Goal: Task Accomplishment & Management: Manage account settings

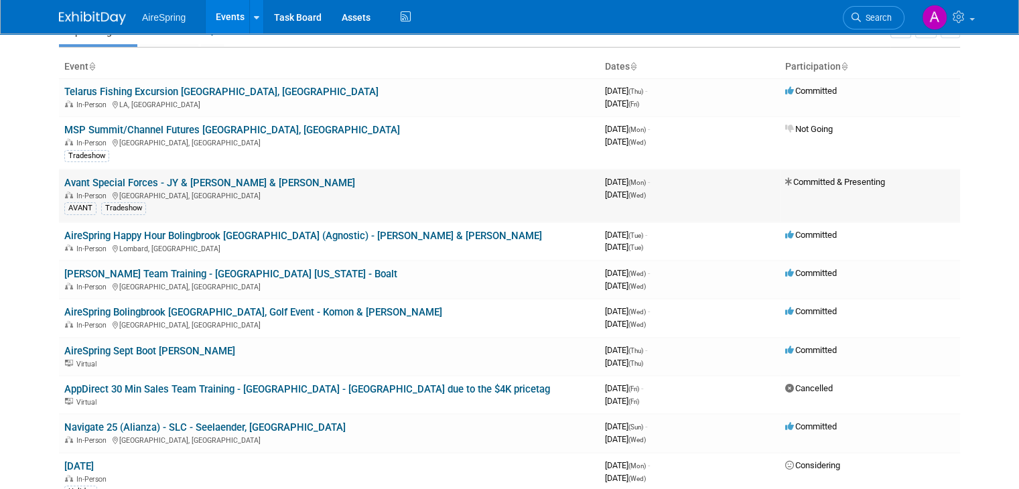
scroll to position [134, 0]
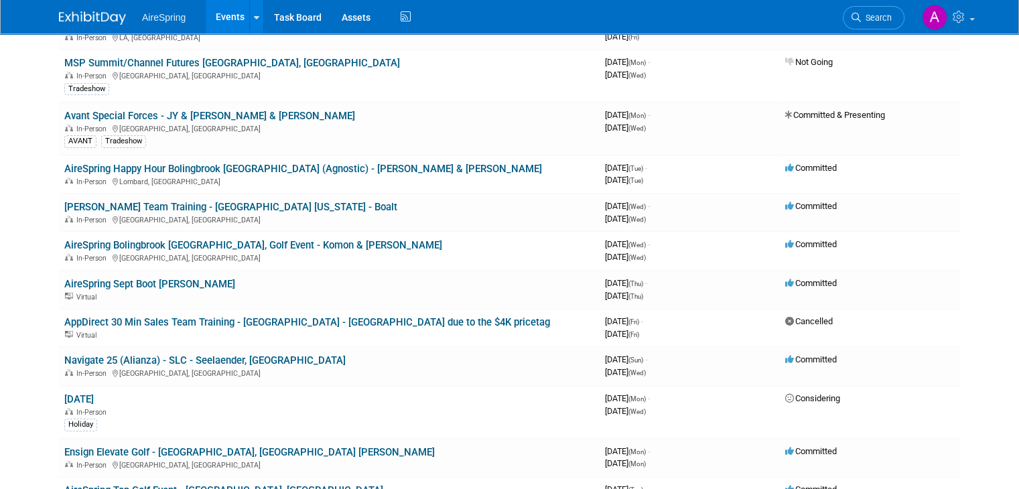
drag, startPoint x: 249, startPoint y: 318, endPoint x: 21, endPoint y: 350, distance: 230.0
click at [21, 350] on body "AireSpring Events Add Event Bulk Upload Events Shareable Event Boards Recently …" at bounding box center [509, 110] width 1019 height 489
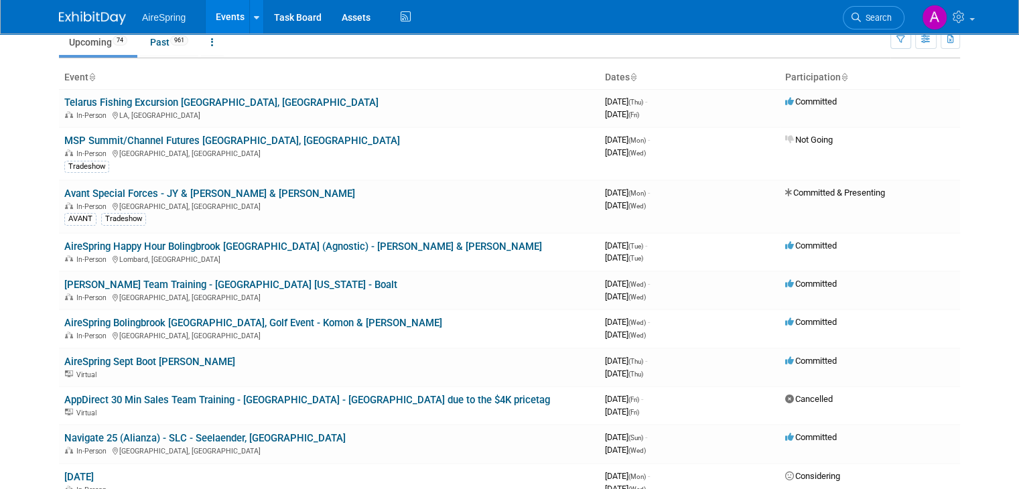
scroll to position [0, 0]
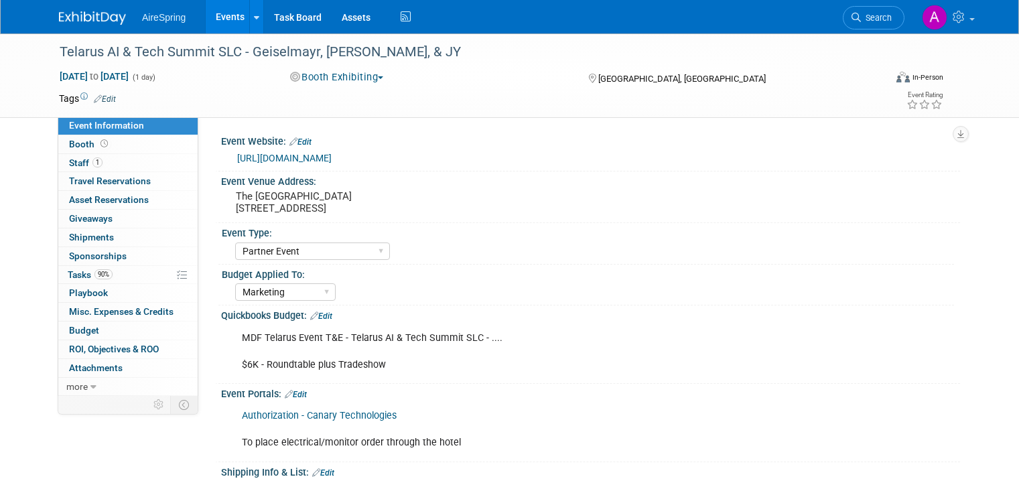
select select "Partner Event"
select select "Marketing"
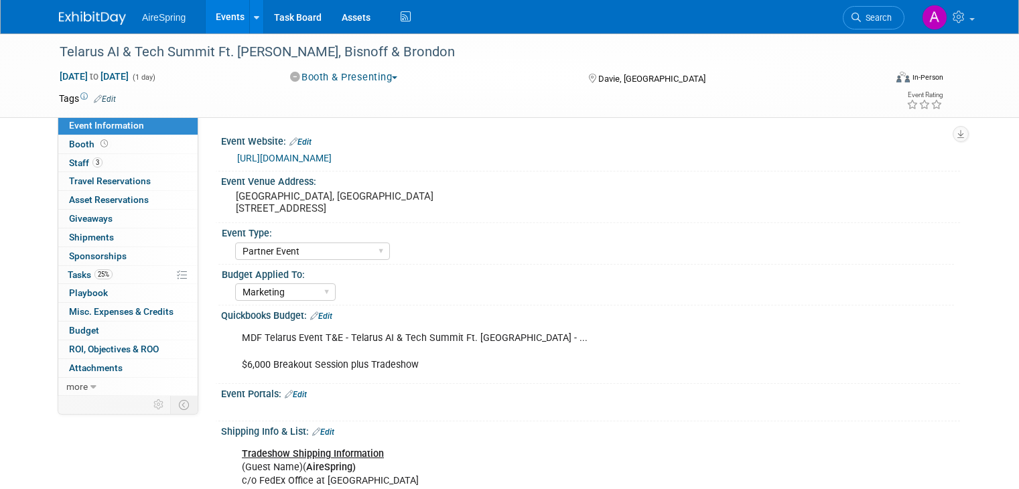
select select "Partner Event"
select select "Marketing"
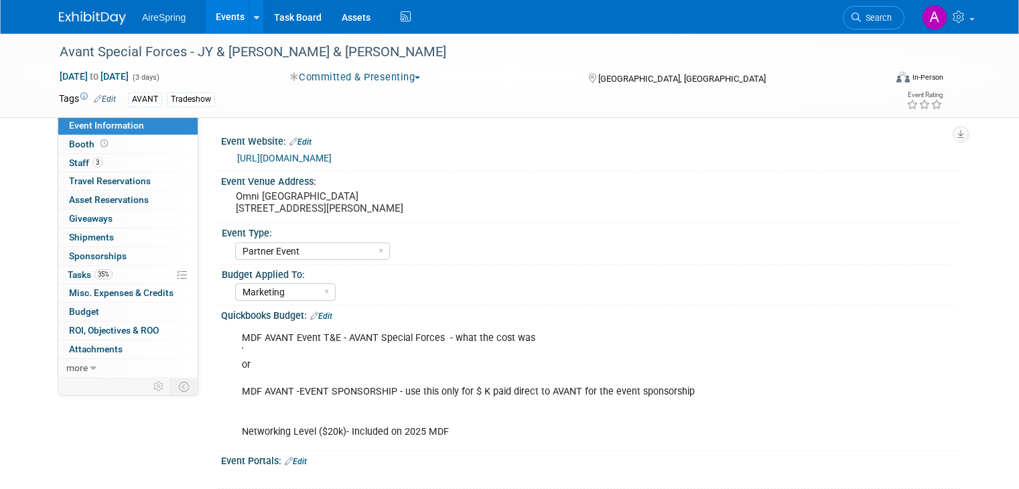
select select "Partner Event"
select select "Marketing"
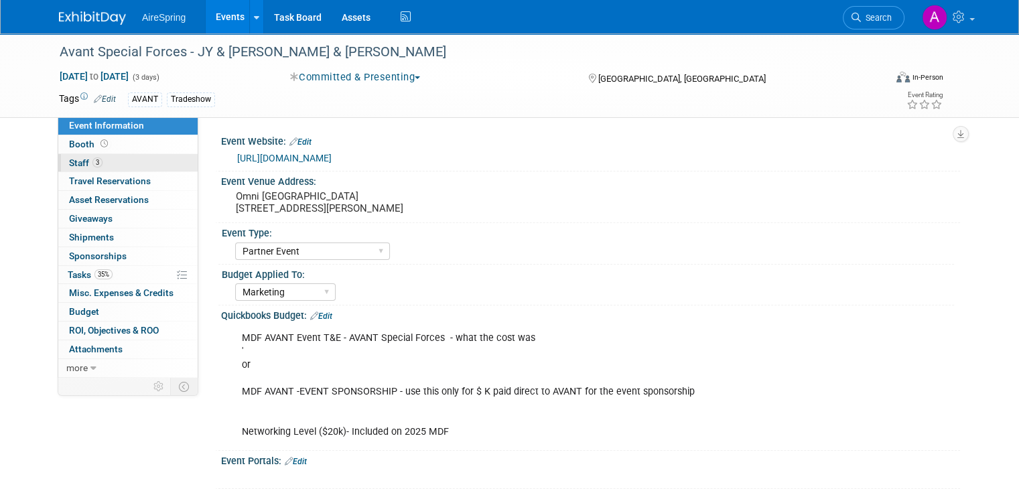
click at [90, 164] on link "3 Staff 3" at bounding box center [127, 163] width 139 height 18
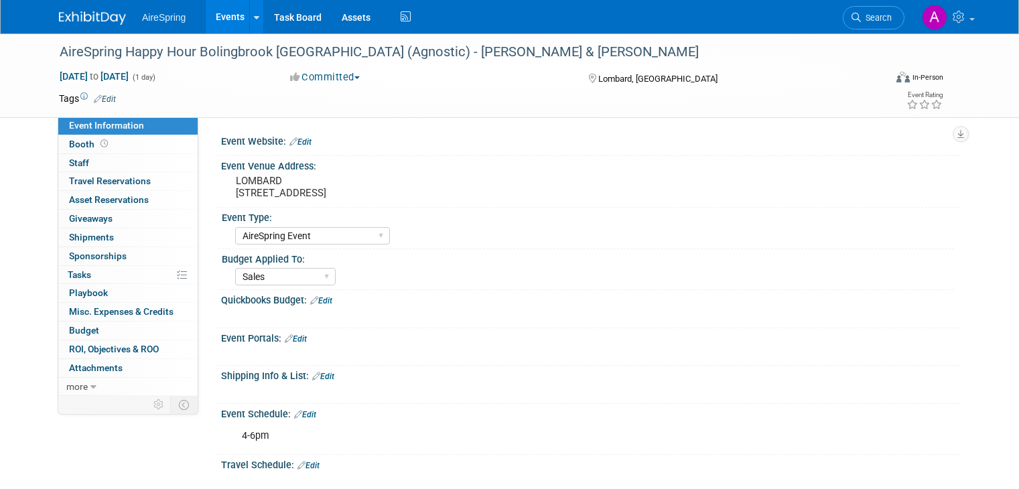
select select "AireSpring Event"
select select "Sales"
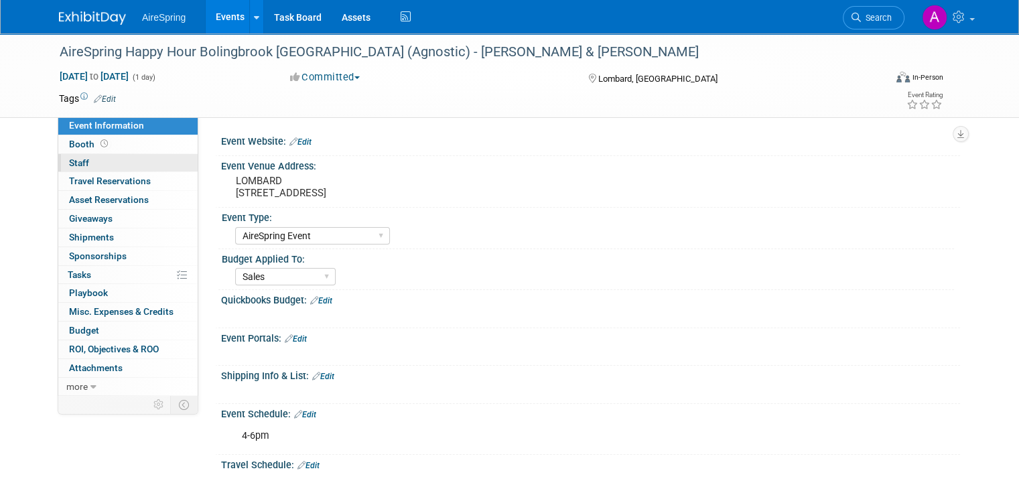
click at [121, 166] on link "0 Staff 0" at bounding box center [127, 163] width 139 height 18
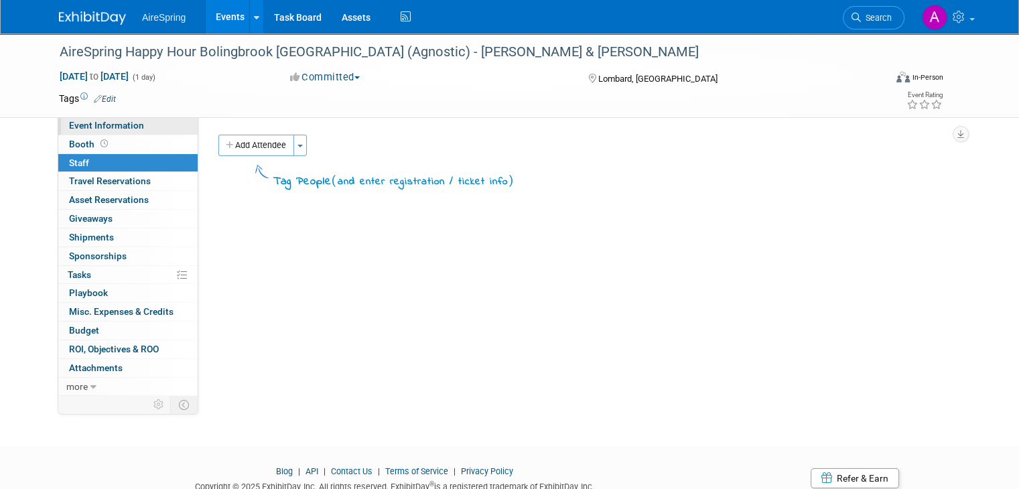
click at [105, 125] on span "Event Information" at bounding box center [106, 125] width 75 height 11
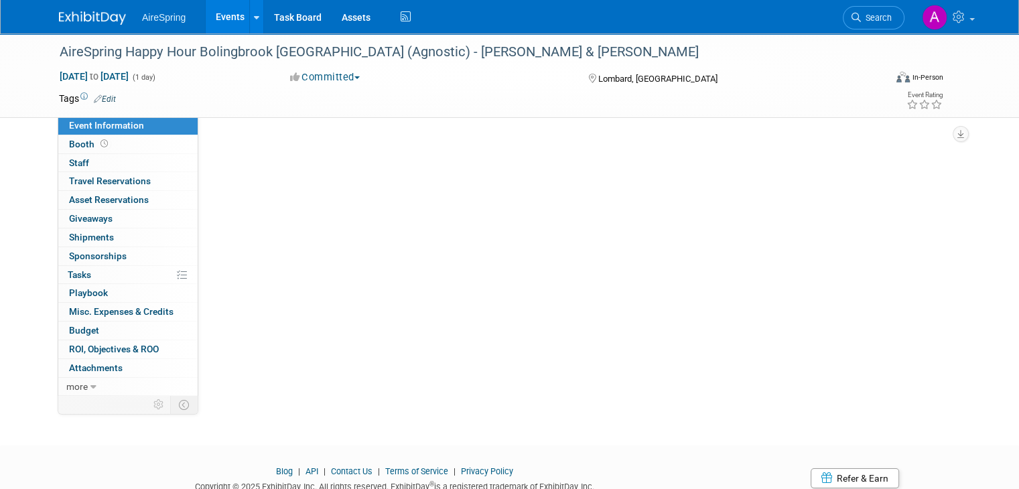
select select "AireSpring Event"
select select "Sales"
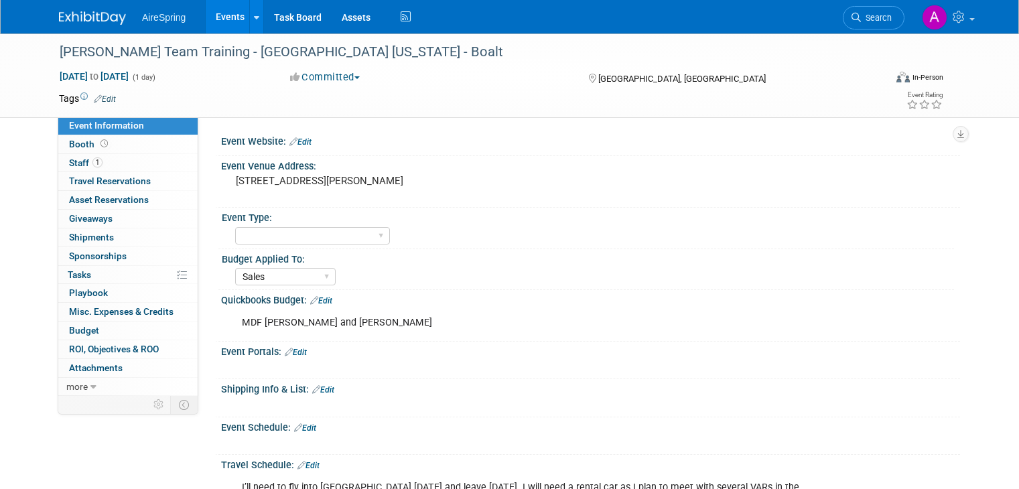
select select "Sales"
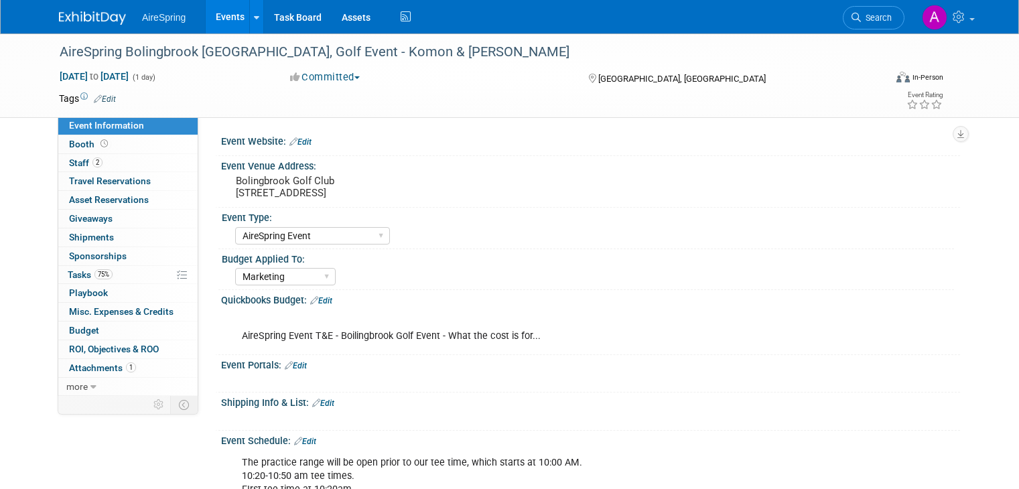
select select "AireSpring Event"
select select "Marketing"
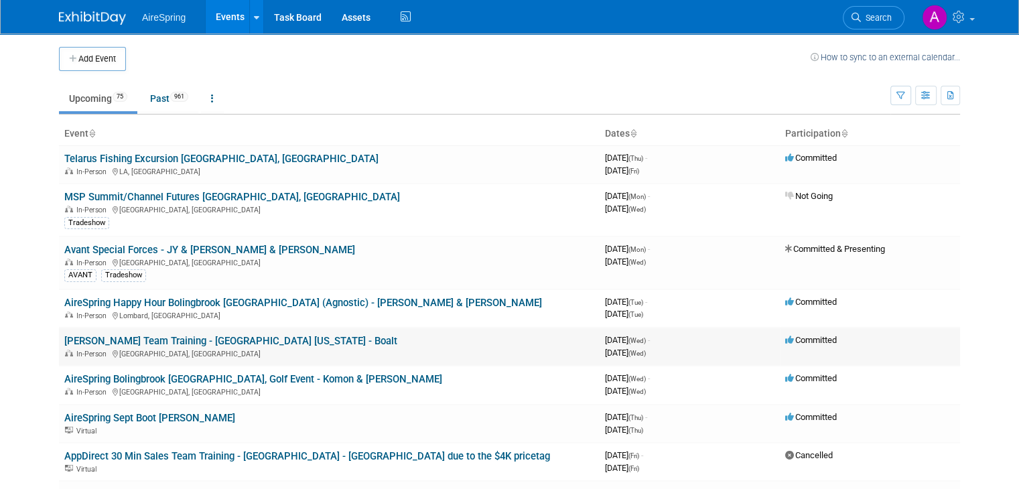
click at [185, 338] on link "[PERSON_NAME] Team Training - [GEOGRAPHIC_DATA] [US_STATE] - Boalt" at bounding box center [230, 341] width 333 height 12
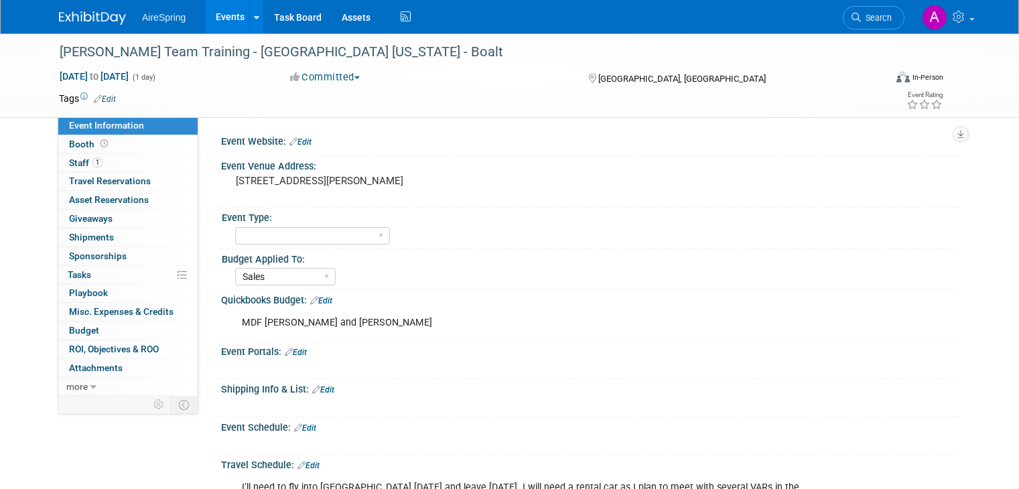
select select "Sales"
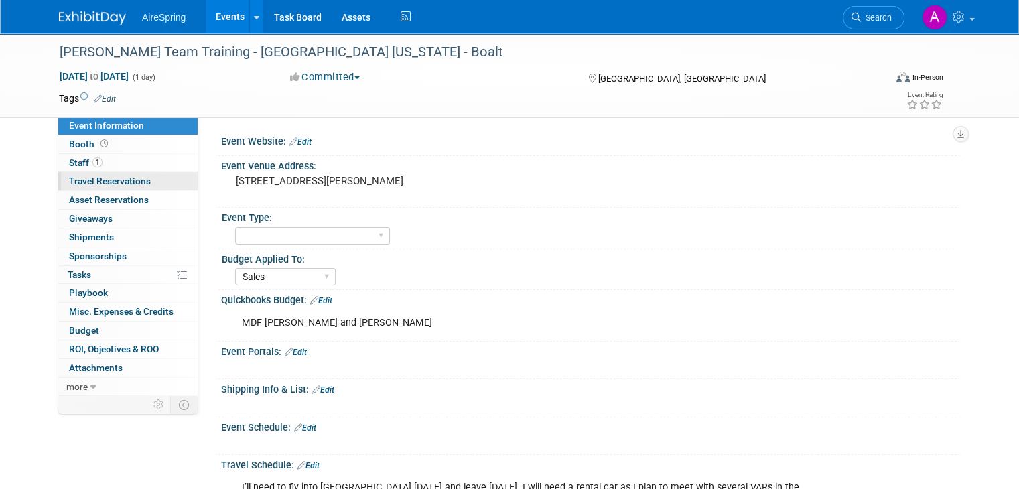
click at [137, 172] on link "0 Travel Reservations 0" at bounding box center [127, 181] width 139 height 18
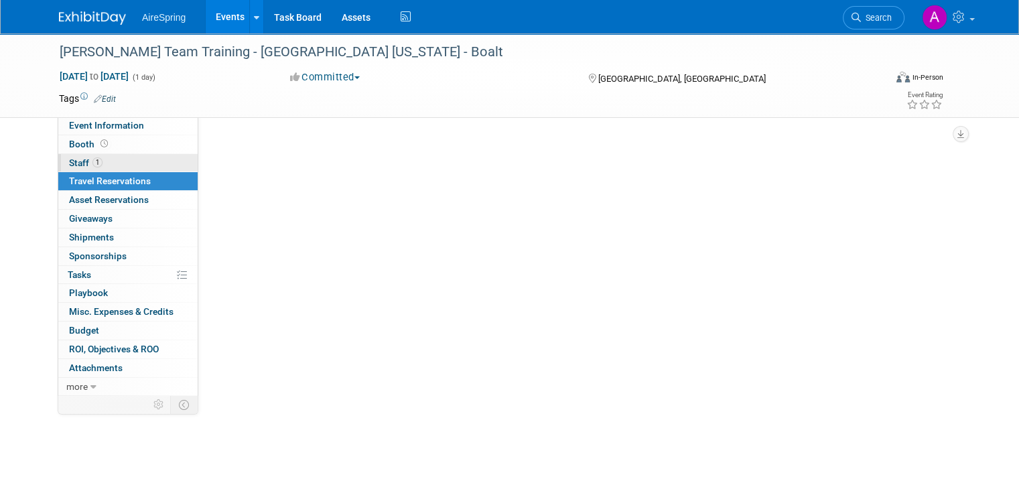
click at [139, 163] on link "1 Staff 1" at bounding box center [127, 163] width 139 height 18
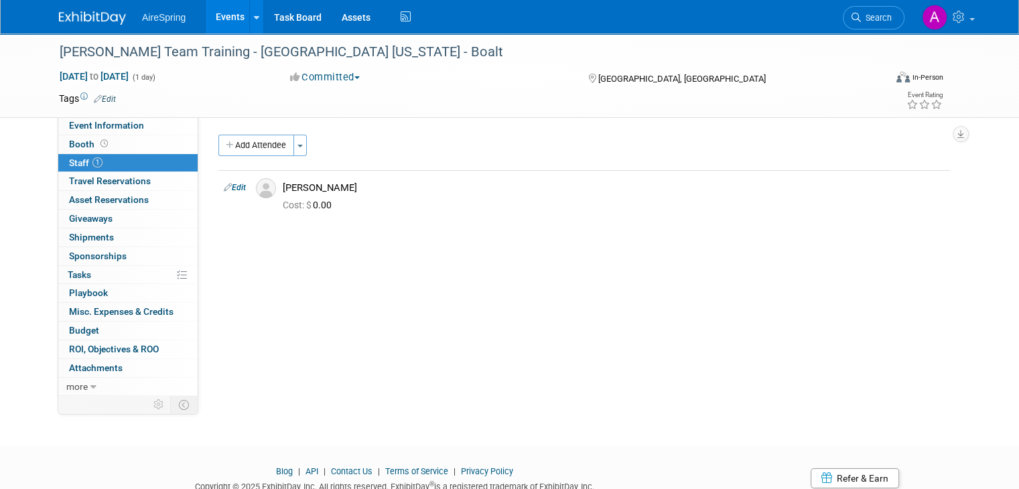
click at [215, 20] on link "Events" at bounding box center [230, 16] width 49 height 33
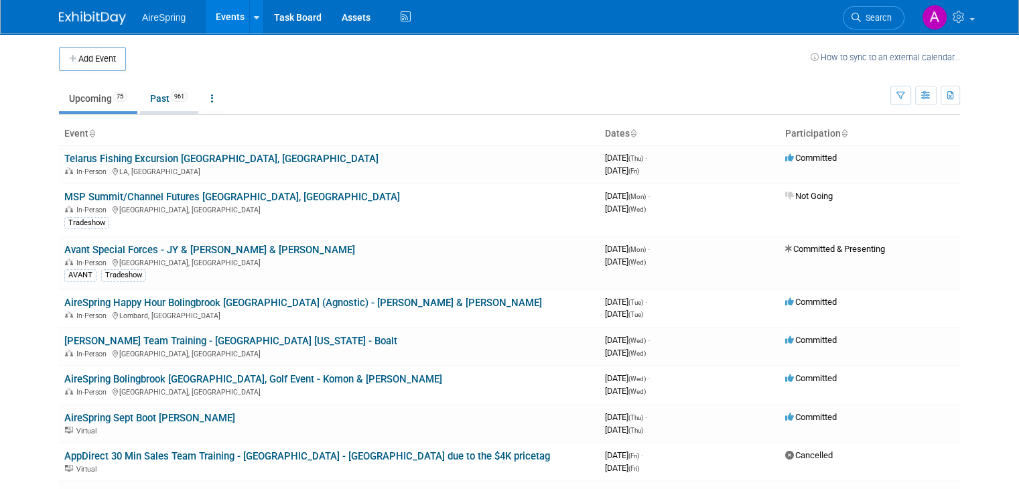
click at [154, 104] on link "Past 961" at bounding box center [169, 98] width 58 height 25
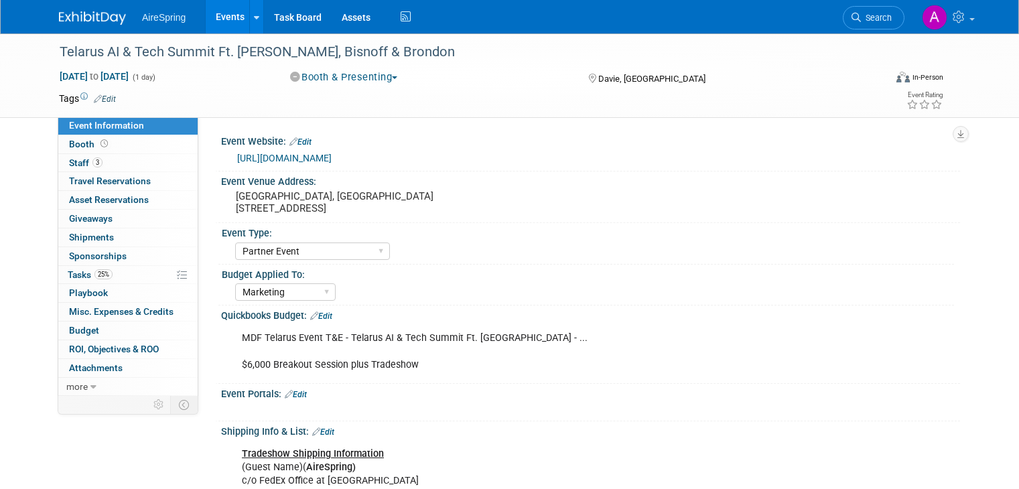
select select "Partner Event"
select select "Marketing"
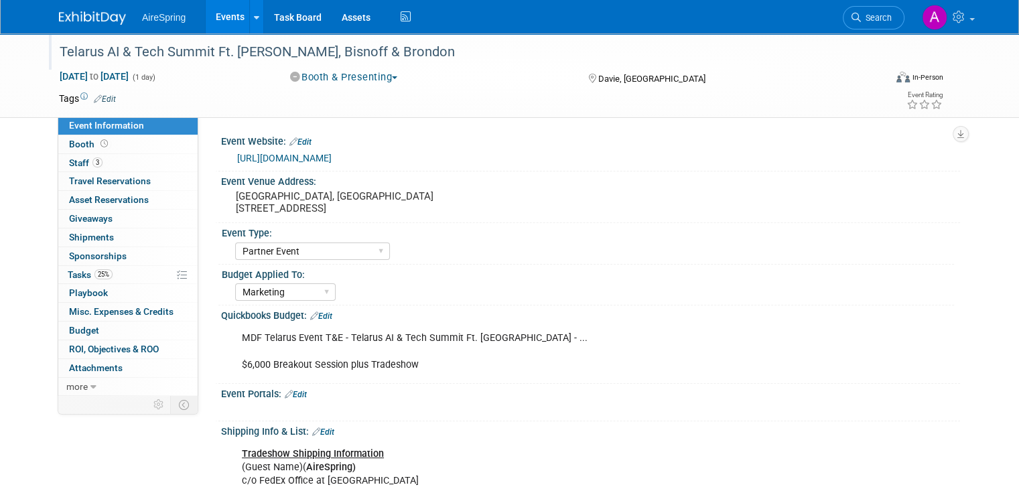
click at [825, 61] on div "Telarus AI & Tech Summit Ft. [PERSON_NAME], Bisnoff & Brondon" at bounding box center [461, 52] width 813 height 24
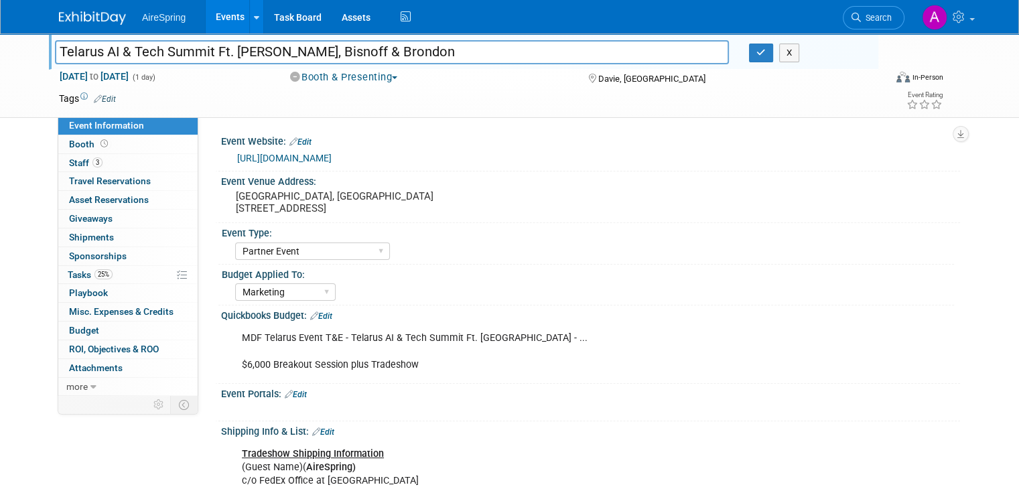
click at [216, 10] on link "Events" at bounding box center [230, 16] width 49 height 33
click at [542, 85] on div "Sep 30, 2025 to Sep 30, 2025 (1 day) Sep 30, 2025 to Sep 30, 2025 Booth & Prese…" at bounding box center [501, 80] width 904 height 20
click at [773, 61] on button "button" at bounding box center [761, 53] width 24 height 19
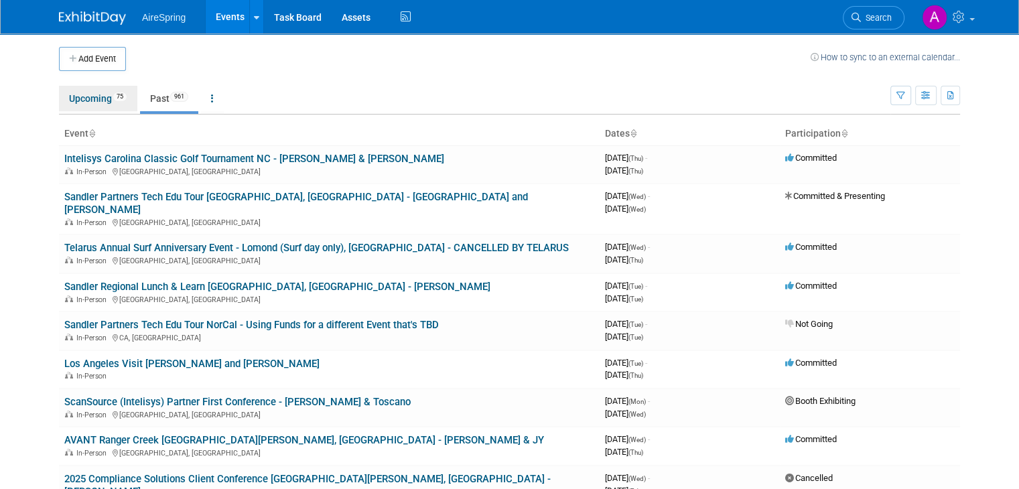
click at [98, 100] on link "Upcoming 75" at bounding box center [98, 98] width 78 height 25
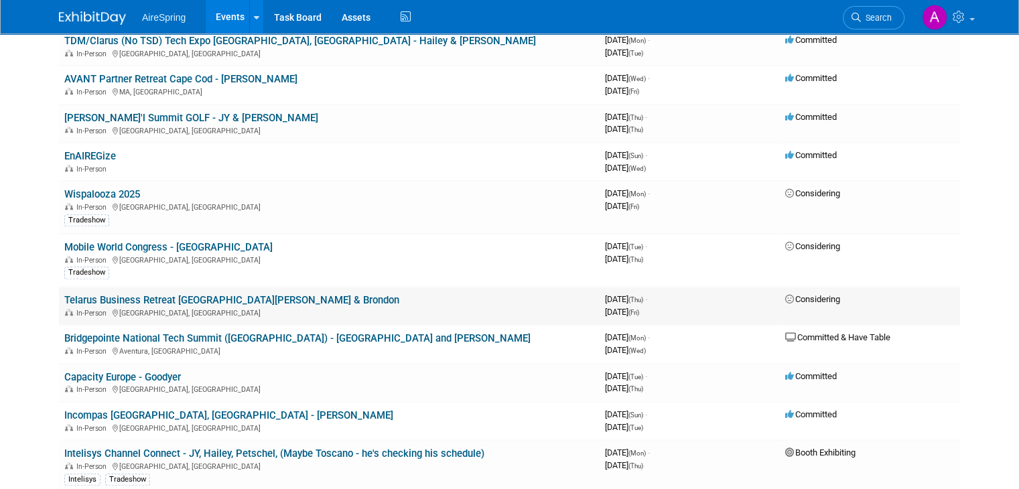
scroll to position [1205, 0]
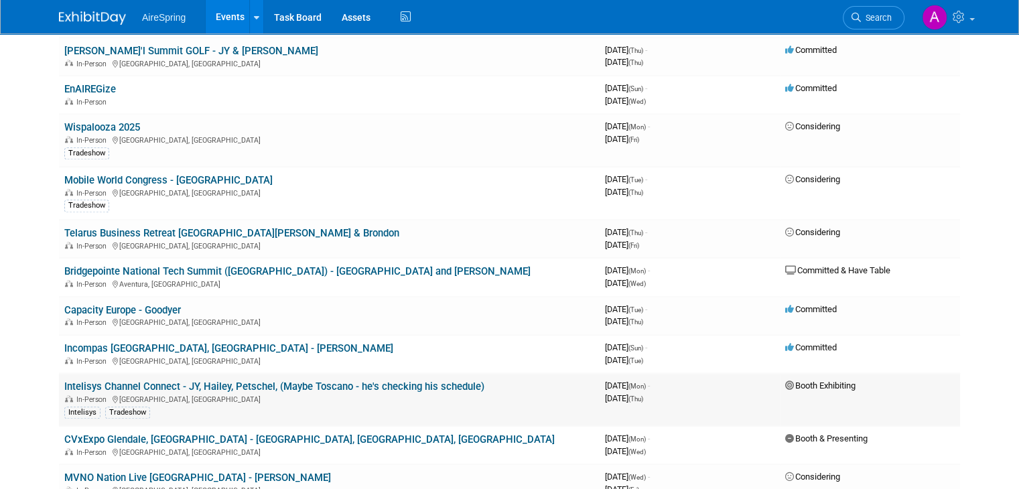
click at [376, 380] on link "Intelisys Channel Connect - JY, Hailey, Petschel, (Maybe Toscano - he's checkin…" at bounding box center [274, 386] width 420 height 12
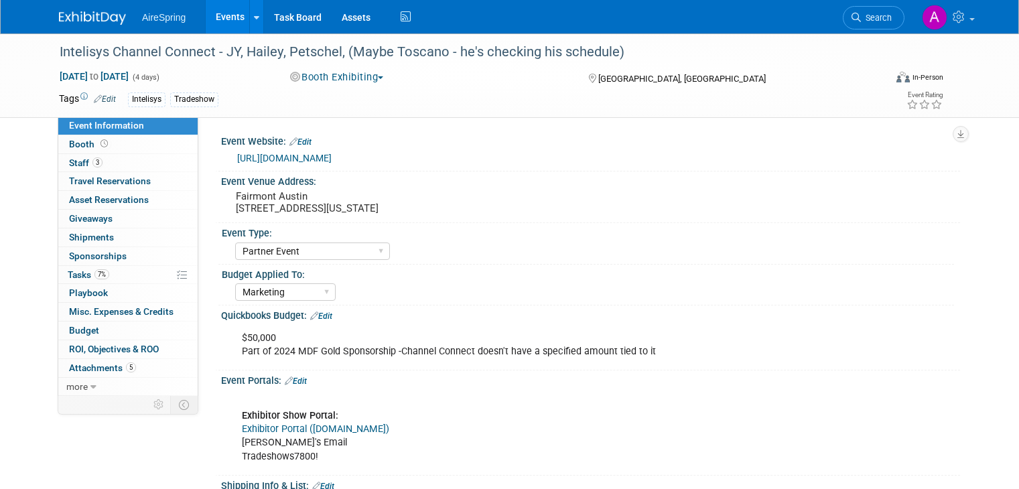
select select "Partner Event"
select select "Marketing"
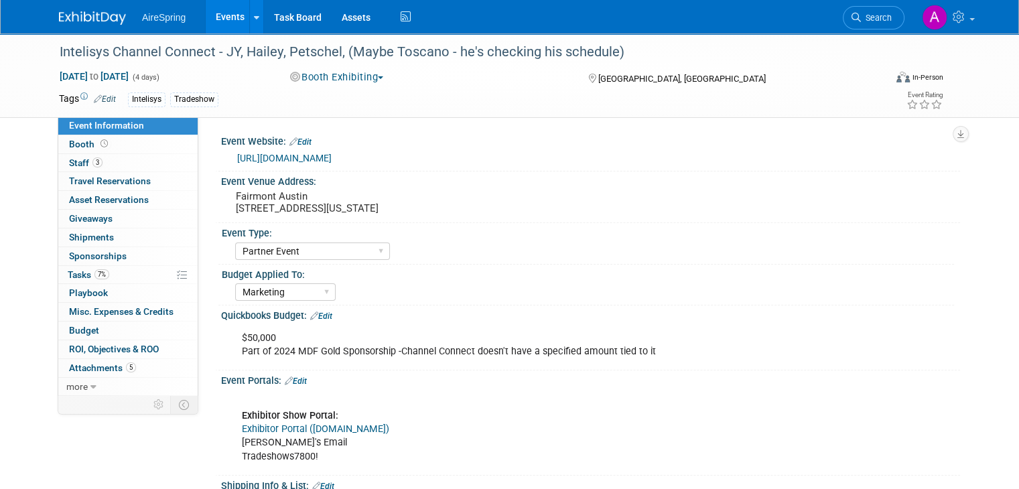
click at [332, 158] on link "[URL][DOMAIN_NAME]" at bounding box center [284, 158] width 94 height 11
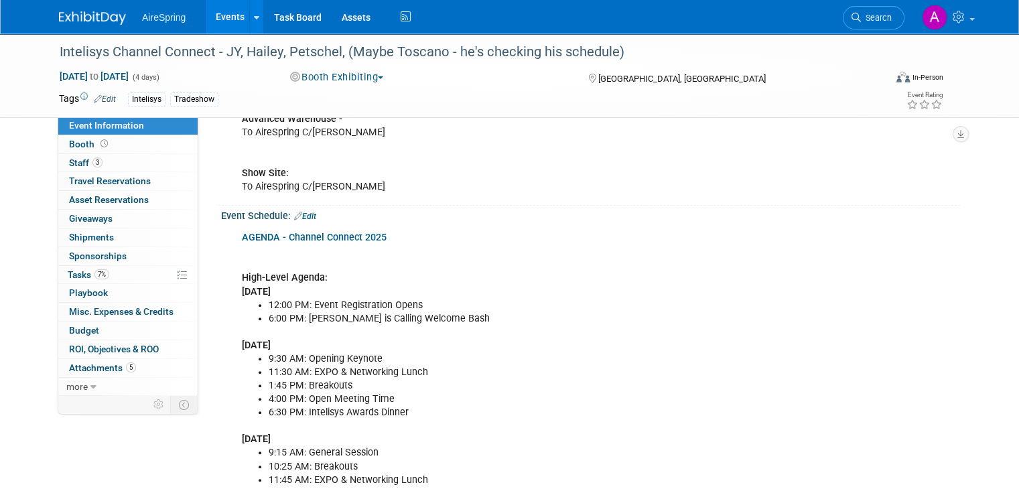
scroll to position [134, 0]
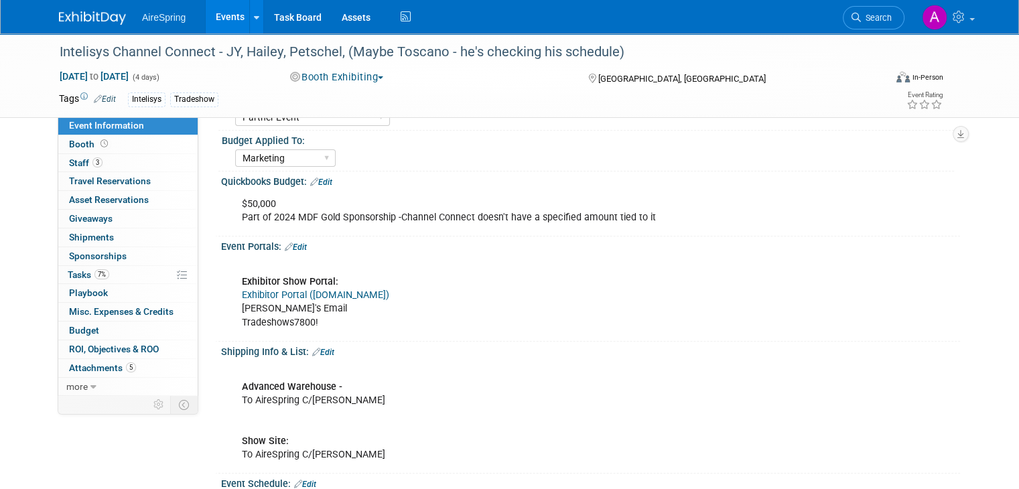
click at [817, 81] on div "Virtual In-Person Hybrid <img src="[URL][DOMAIN_NAME]" style="width: 22px; heig…" at bounding box center [877, 80] width 151 height 20
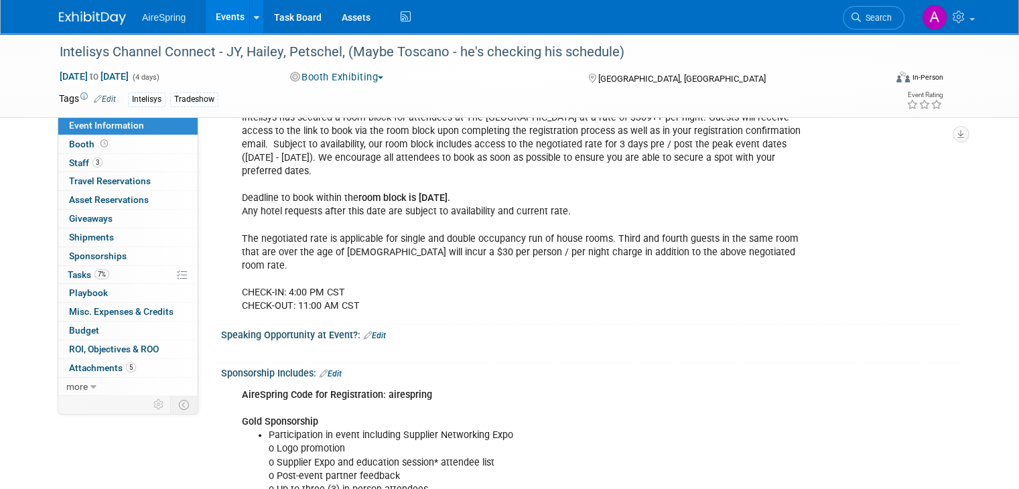
scroll to position [1339, 0]
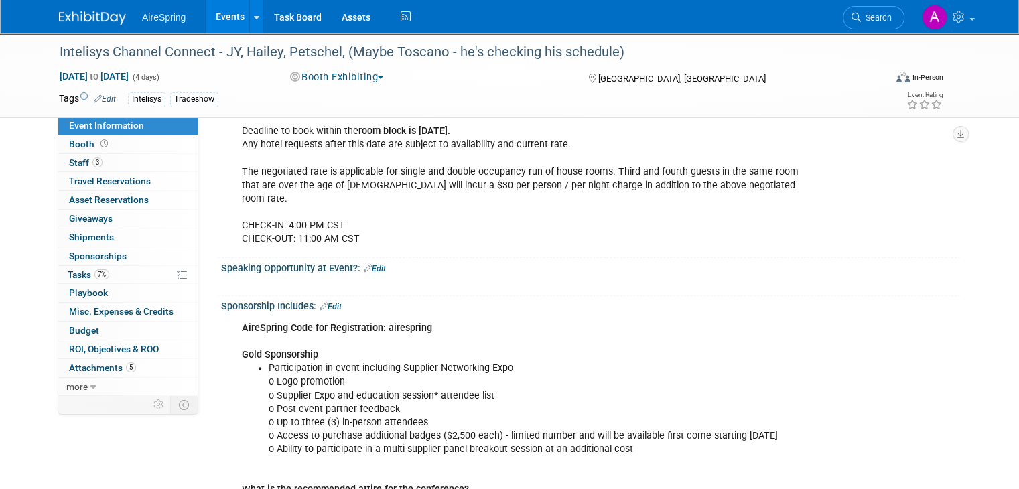
click at [399, 322] on b "AireSpring Code for Registration: airespring" at bounding box center [337, 327] width 190 height 11
copy b "airespring"
click at [100, 271] on link "7% Tasks 7%" at bounding box center [127, 275] width 139 height 18
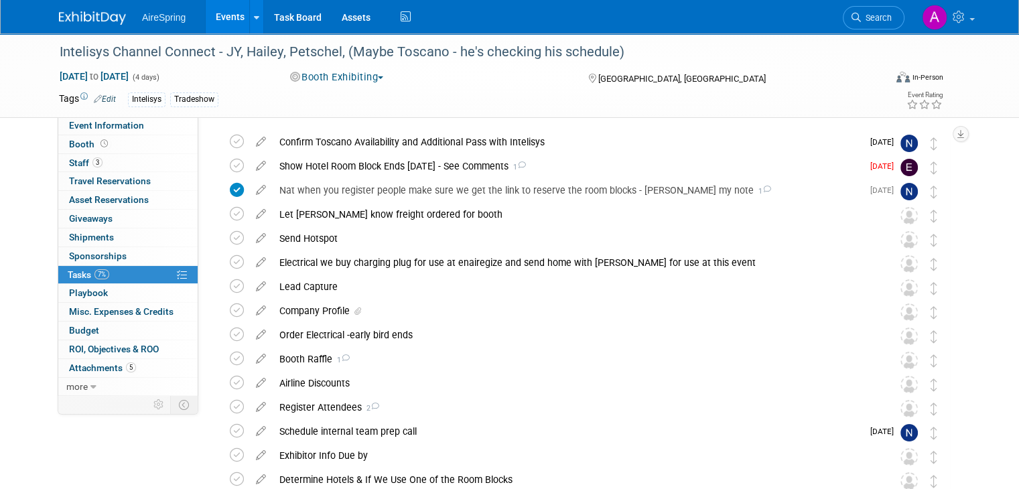
scroll to position [67, 0]
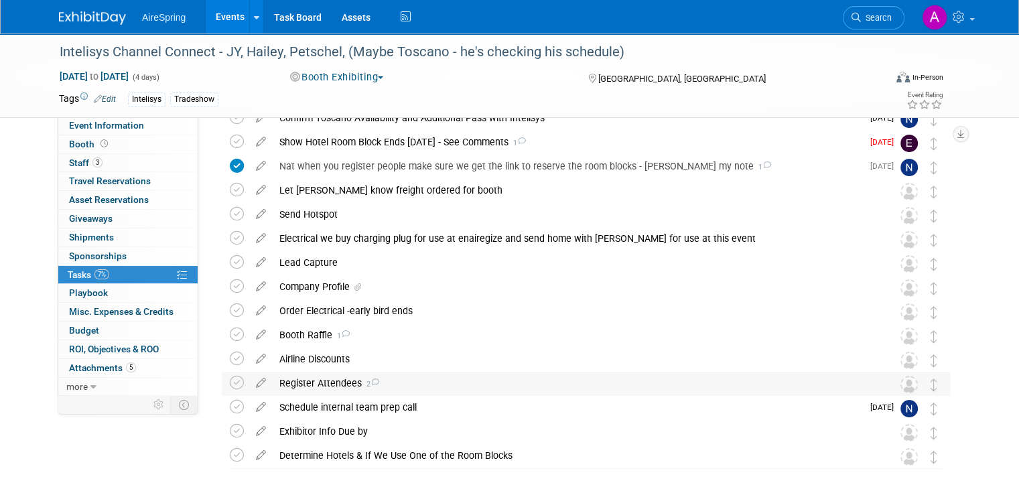
click at [327, 380] on div "Register Attendees 2" at bounding box center [573, 383] width 601 height 23
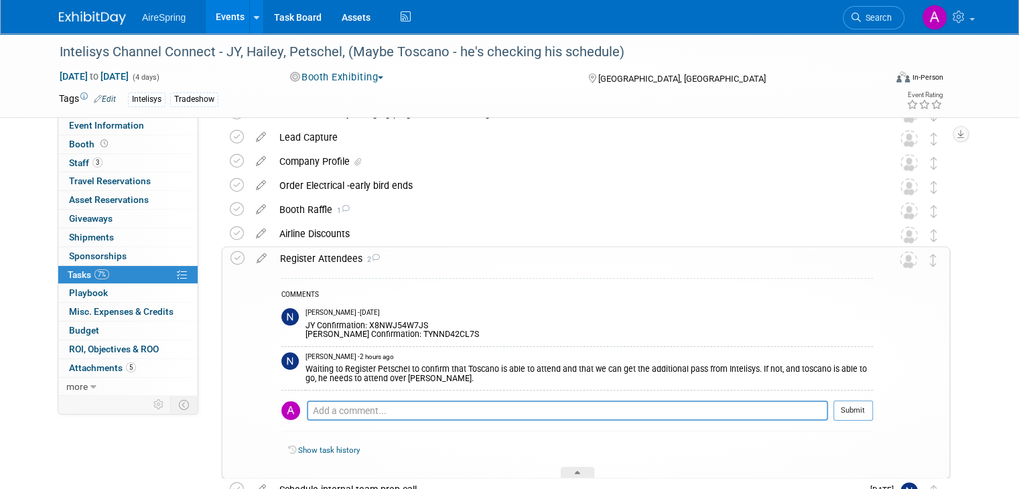
scroll to position [201, 0]
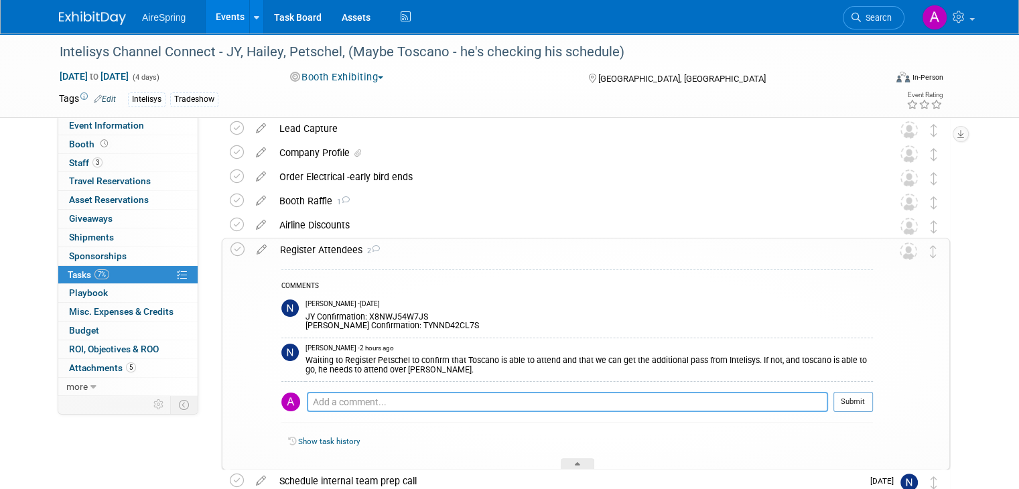
click at [342, 407] on textarea at bounding box center [567, 402] width 521 height 20
click at [342, 400] on textarea at bounding box center [567, 402] width 521 height 20
paste textarea "WYN2SY7N9W6"
type textarea "Toscano Confirmation: WYN2SY7N9W6"
click at [873, 406] on button "Submit" at bounding box center [853, 402] width 40 height 20
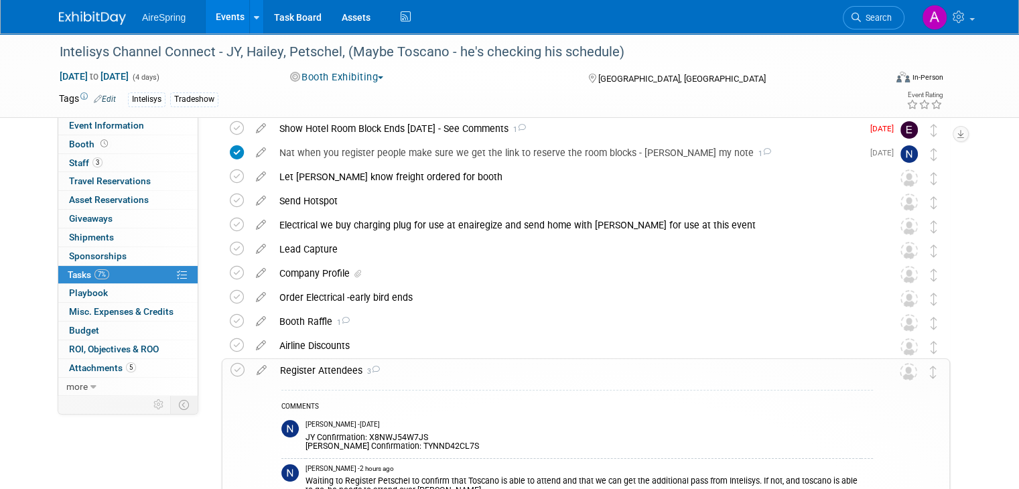
scroll to position [0, 0]
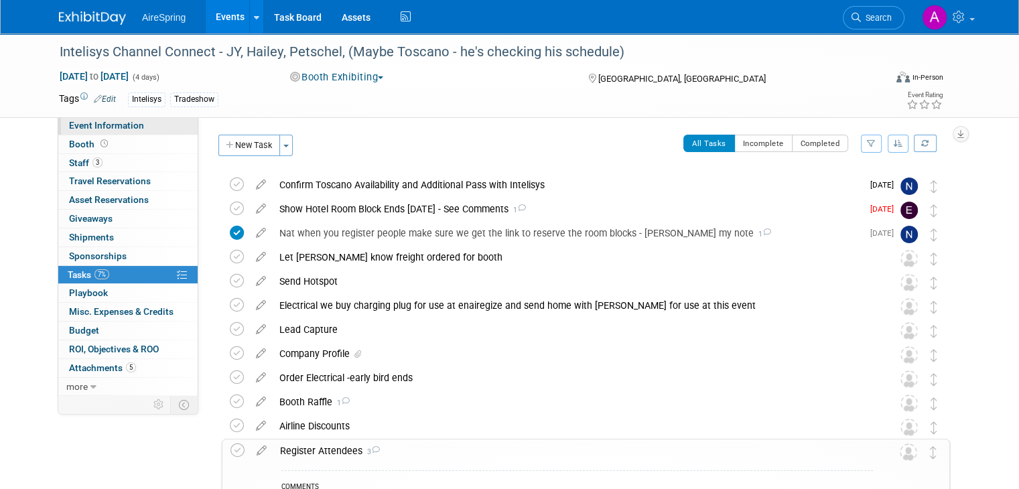
click at [88, 129] on span "Event Information" at bounding box center [106, 125] width 75 height 11
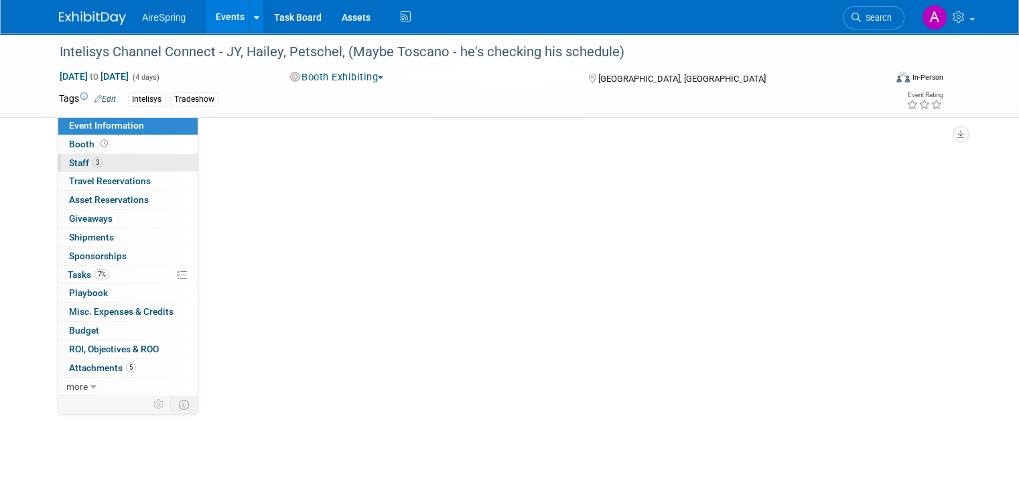
select select "Partner Event"
select select "Marketing"
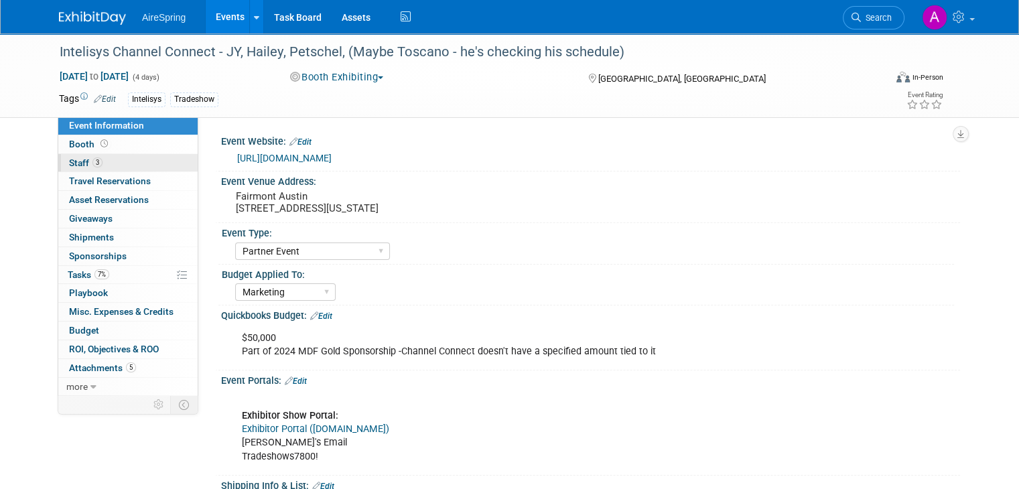
click at [88, 155] on link "3 Staff 3" at bounding box center [127, 163] width 139 height 18
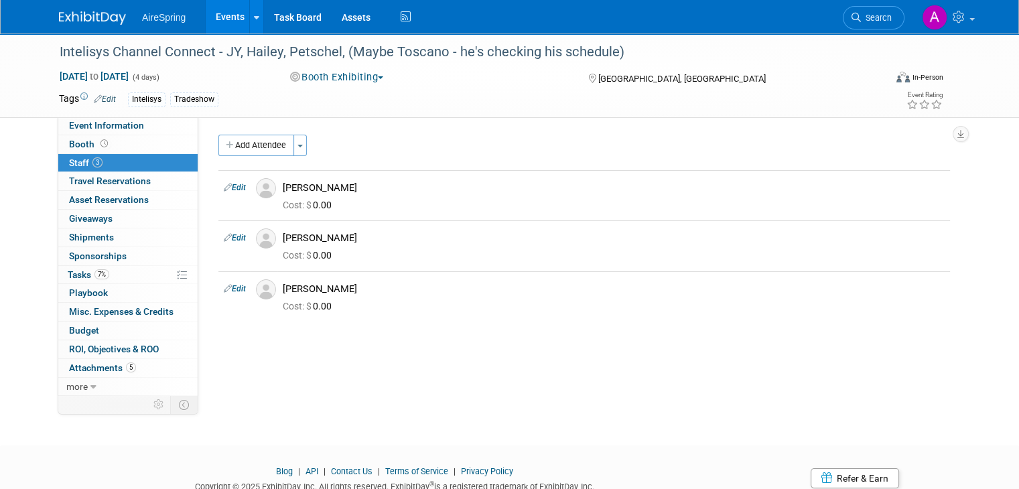
click at [252, 151] on button "Add Attendee" at bounding box center [256, 145] width 76 height 21
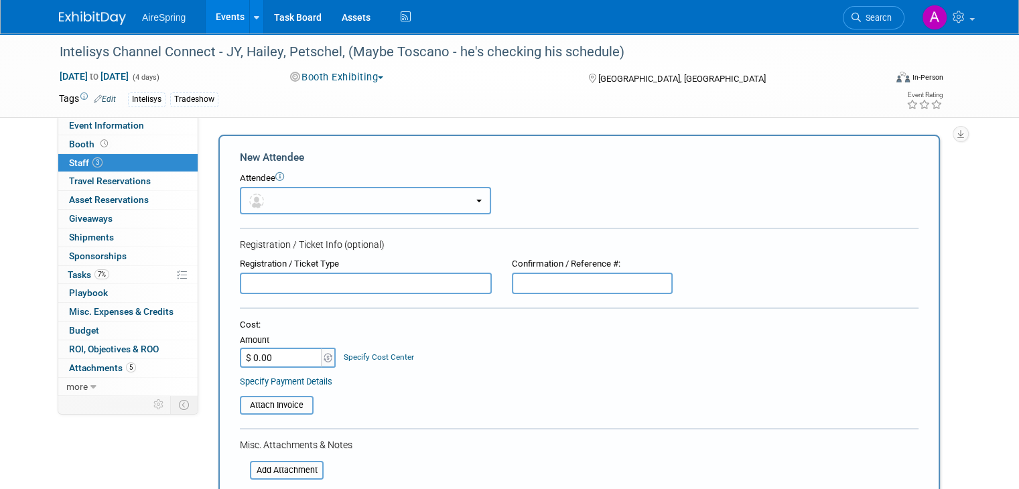
click at [289, 195] on button "button" at bounding box center [365, 200] width 251 height 27
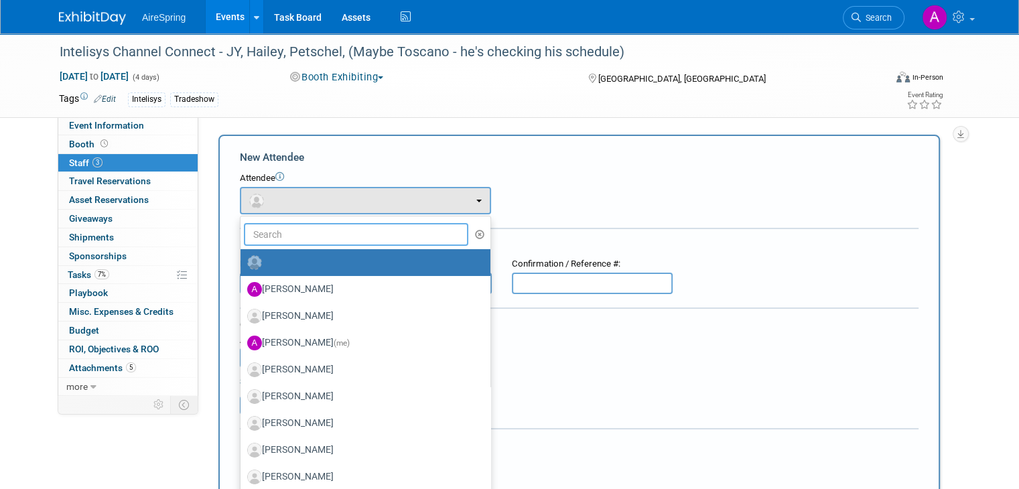
click at [299, 231] on input "text" at bounding box center [356, 234] width 224 height 23
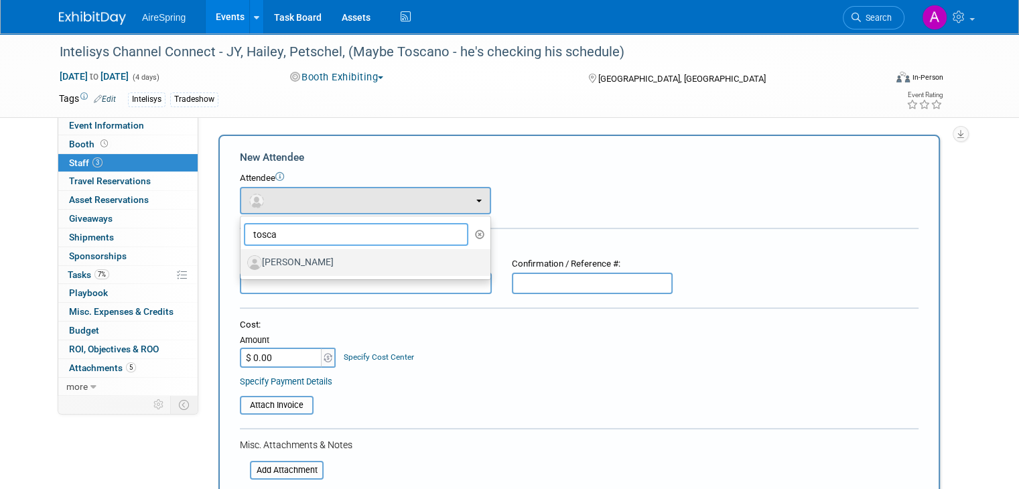
type input "tosca"
click at [327, 261] on label "[PERSON_NAME]" at bounding box center [362, 262] width 230 height 21
click at [242, 261] on input "[PERSON_NAME]" at bounding box center [238, 260] width 9 height 9
select select "50e6b99f-ab3d-4b92-8ccb-bbb0895c9953"
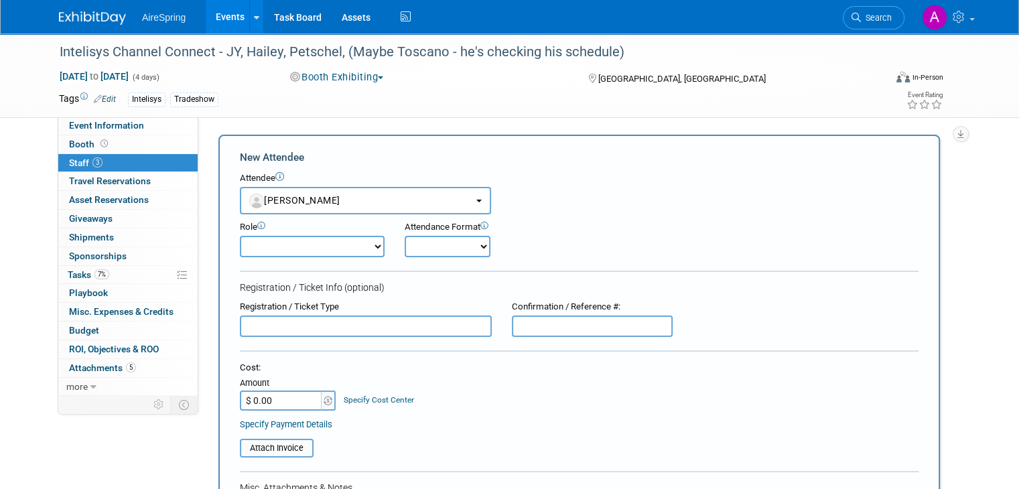
scroll to position [335, 0]
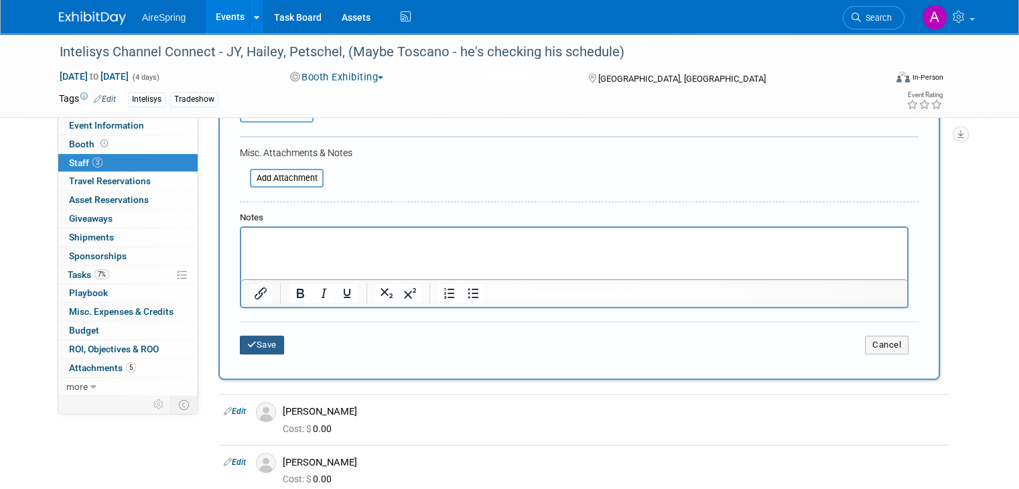
click at [259, 336] on button "Save" at bounding box center [262, 345] width 44 height 19
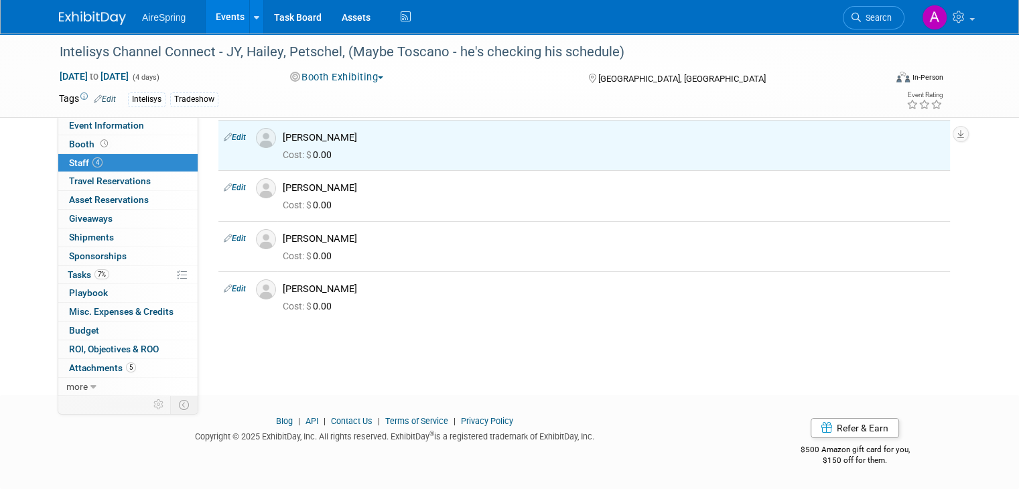
scroll to position [0, 0]
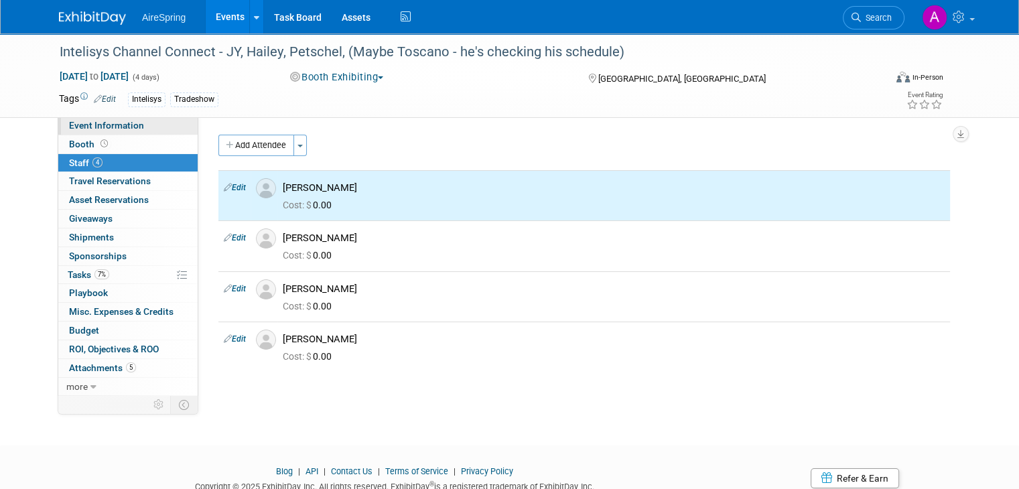
click at [120, 124] on span "Event Information" at bounding box center [106, 125] width 75 height 11
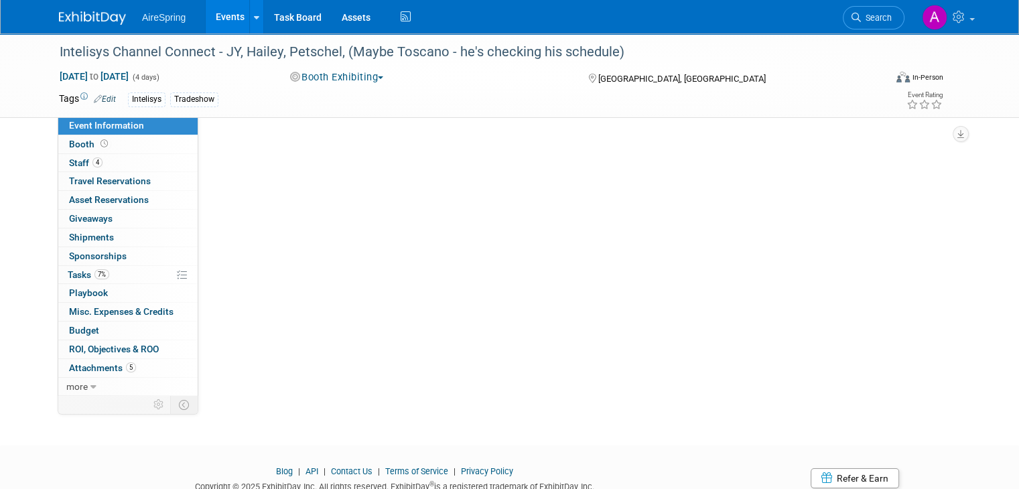
select select "Partner Event"
select select "Marketing"
